Goal: Transaction & Acquisition: Purchase product/service

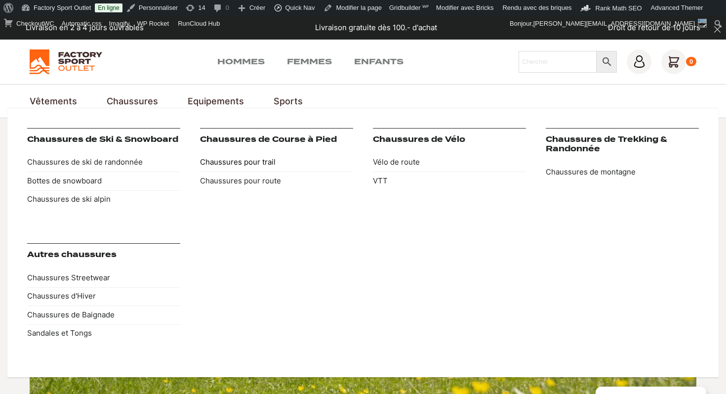
click at [227, 163] on link "Chaussures pour trail" at bounding box center [276, 162] width 153 height 19
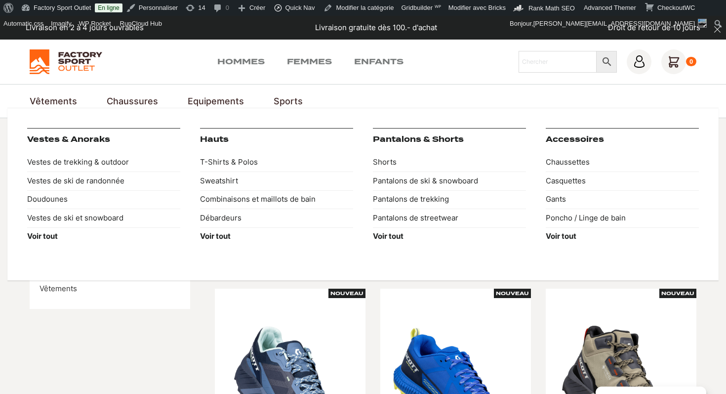
click at [55, 102] on link "Vêtements" at bounding box center [53, 100] width 47 height 13
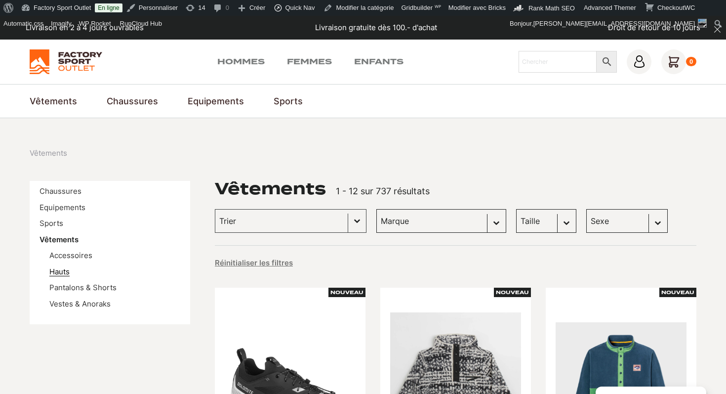
click at [63, 271] on link "Hauts" at bounding box center [59, 271] width 20 height 9
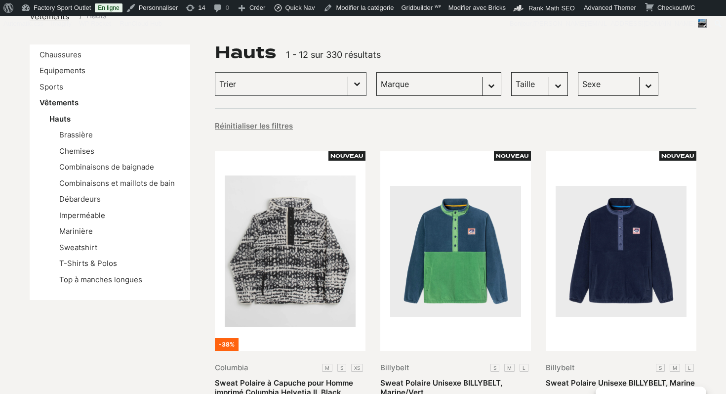
scroll to position [174, 0]
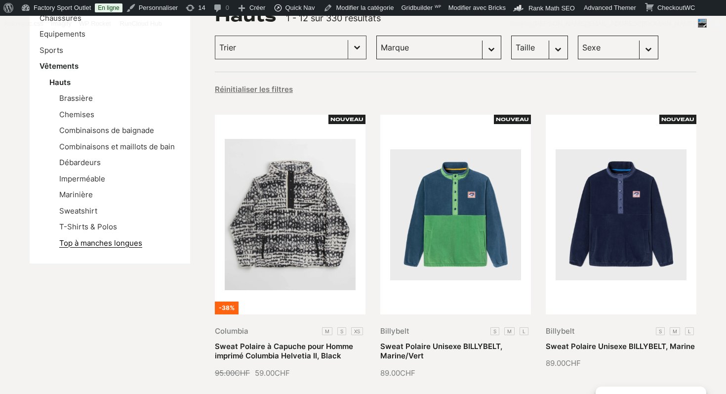
click at [85, 246] on link "Top à manches longues" at bounding box center [100, 242] width 83 height 9
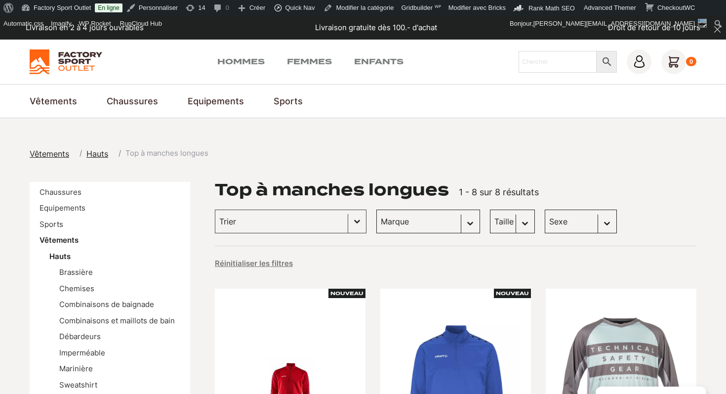
click at [355, 98] on nav "Vêtements Vestes & Anoraks Vestes de trekking & outdoor Vestes de ski de randon…" at bounding box center [363, 100] width 667 height 13
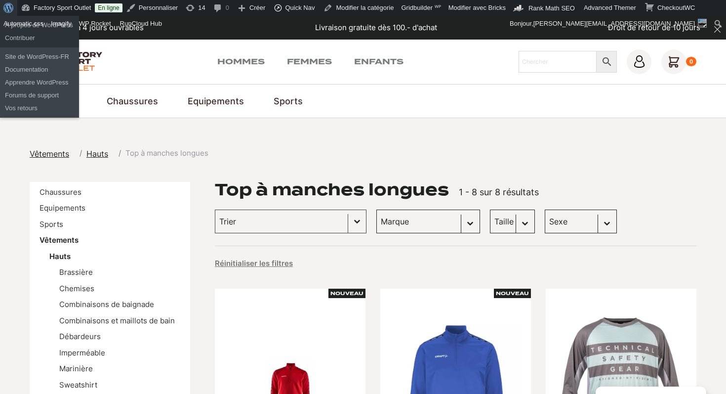
click at [6, 7] on span "Barre d’outils" at bounding box center [6, 7] width 7 height 14
